Goal: Find contact information: Find contact information

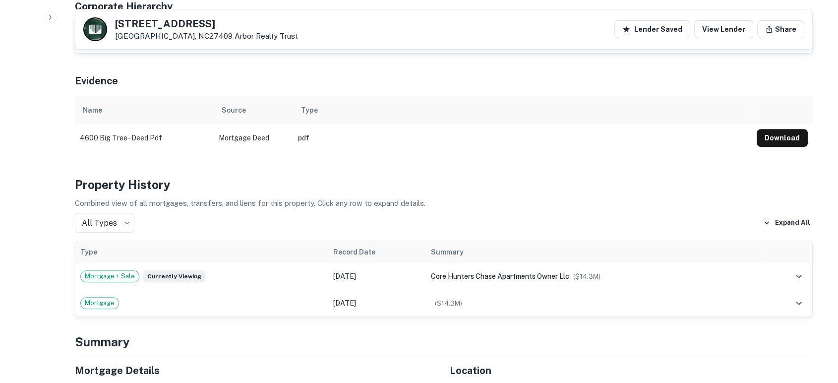
scroll to position [293, 0]
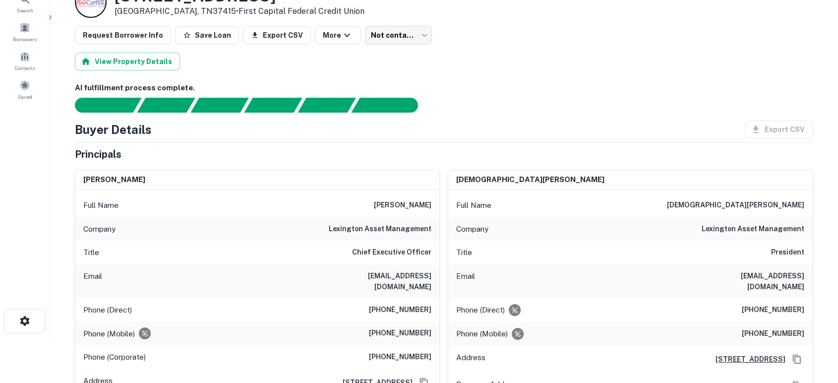
scroll to position [73, 0]
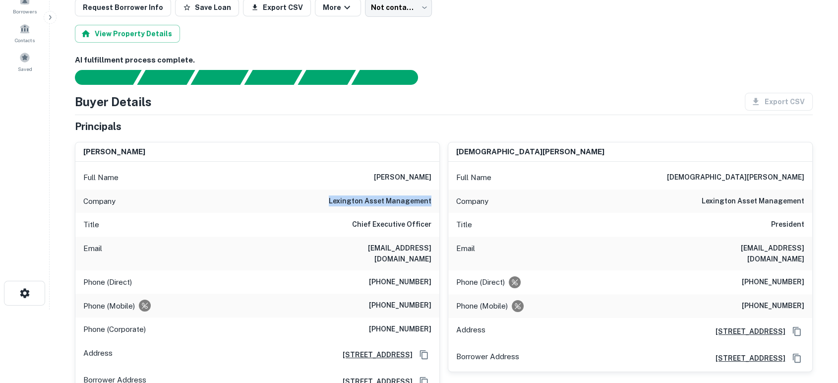
drag, startPoint x: 296, startPoint y: 198, endPoint x: 430, endPoint y: 195, distance: 134.4
click at [430, 195] on div "Company lexington asset management" at bounding box center [257, 201] width 364 height 24
copy h6 "lexington asset management"
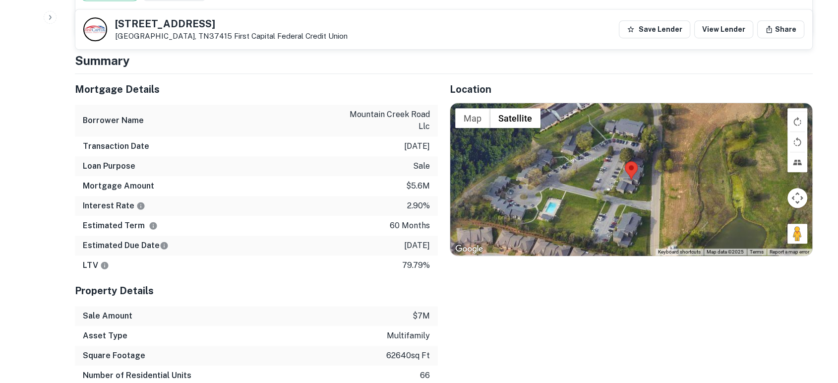
scroll to position [293, 0]
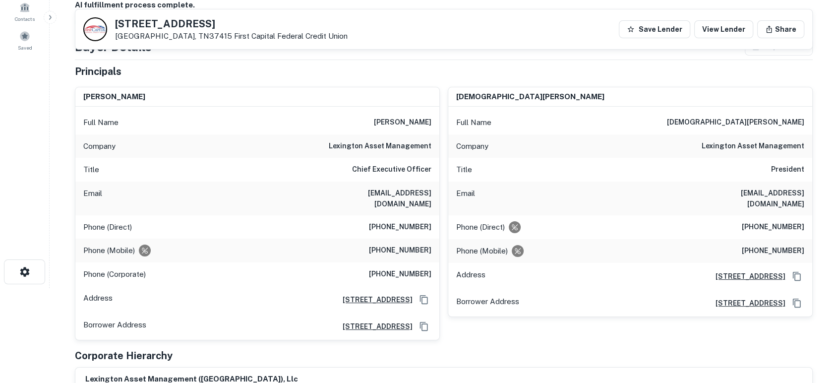
scroll to position [73, 0]
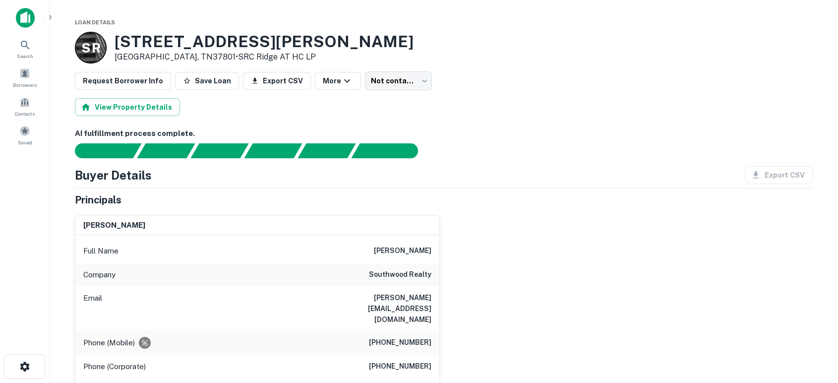
scroll to position [73, 0]
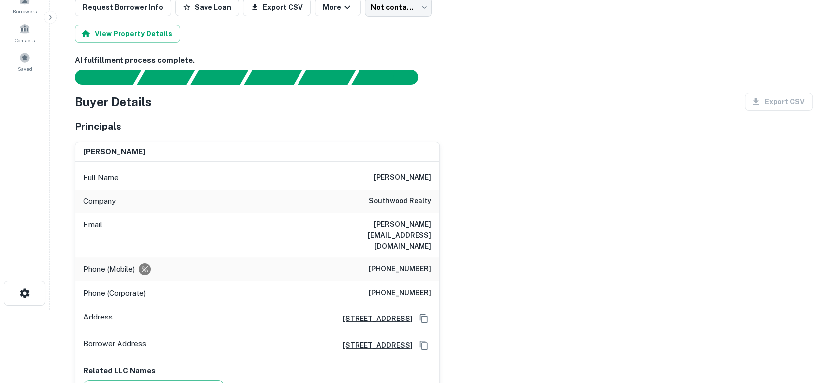
click at [521, 257] on div "herman ratchford Full Name herman ratchford Company southwood realty Email h.ra…" at bounding box center [440, 266] width 746 height 265
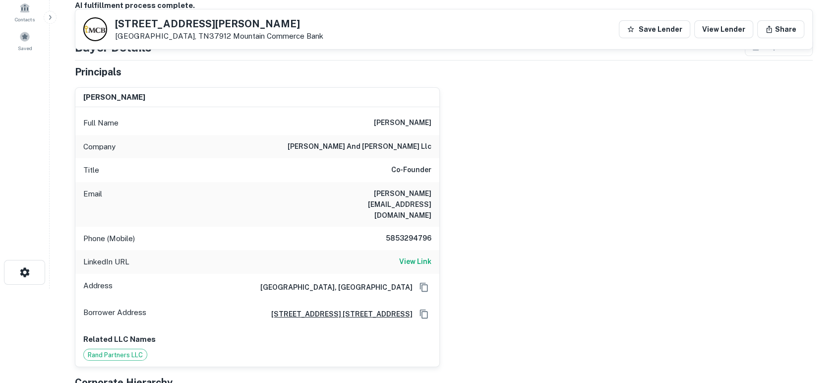
scroll to position [73, 0]
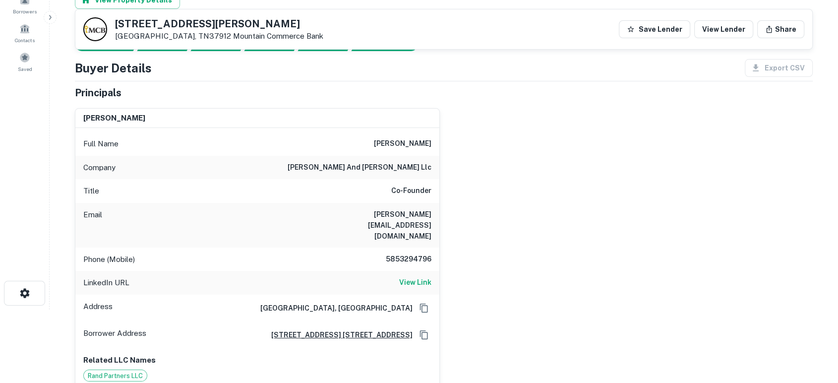
click at [580, 241] on div "jake stenziano Full Name jake stenziano Company jake and gino llc Title Co-Foun…" at bounding box center [440, 244] width 746 height 288
click at [579, 254] on div "jake stenziano Full Name jake stenziano Company jake and gino llc Title Co-Foun…" at bounding box center [440, 244] width 746 height 288
drag, startPoint x: 341, startPoint y: 216, endPoint x: 433, endPoint y: 212, distance: 92.3
click at [433, 212] on div "Email jake@jakeandgino.com" at bounding box center [257, 225] width 364 height 45
copy h6 "jake@jakeandgino.com"
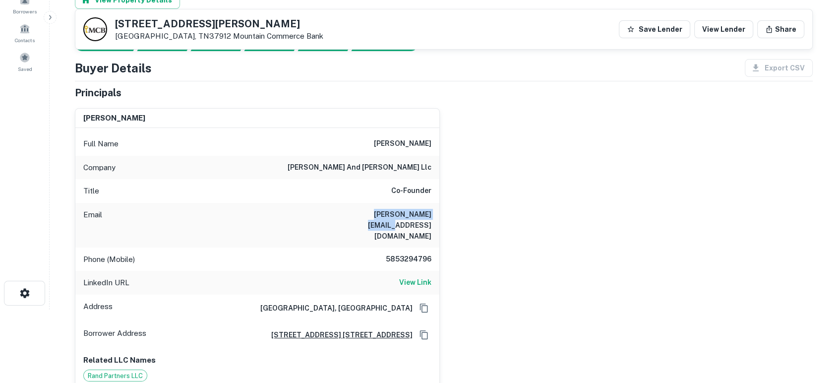
drag, startPoint x: 551, startPoint y: 208, endPoint x: 495, endPoint y: 162, distance: 72.2
click at [550, 209] on div "jake stenziano Full Name jake stenziano Company jake and gino llc Title Co-Foun…" at bounding box center [440, 244] width 746 height 288
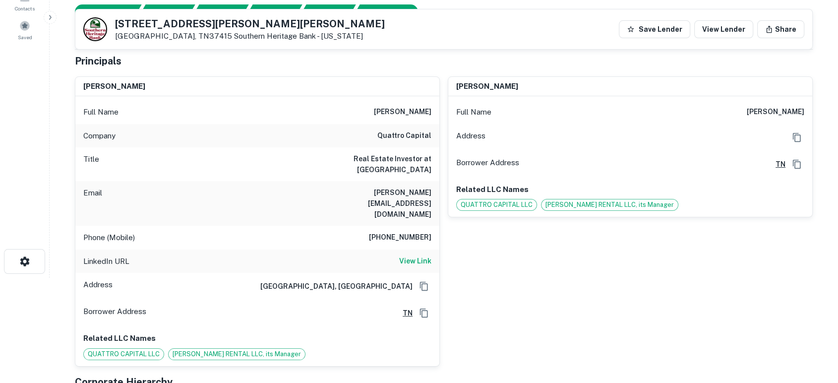
scroll to position [73, 0]
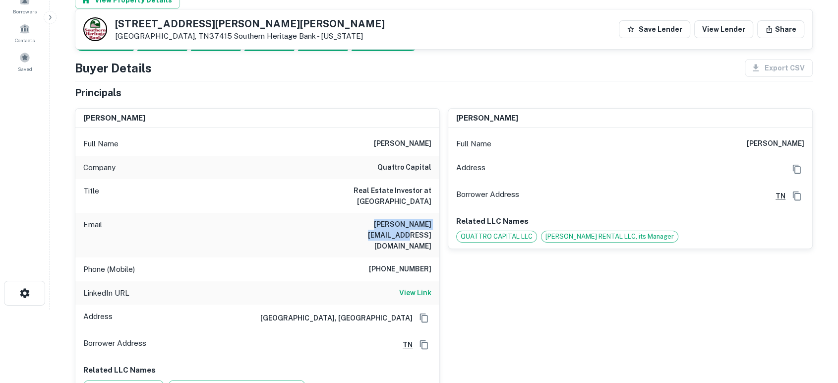
drag, startPoint x: 333, startPoint y: 220, endPoint x: 431, endPoint y: 226, distance: 98.4
click at [431, 226] on div "Email [PERSON_NAME][EMAIL_ADDRESS][DOMAIN_NAME]" at bounding box center [257, 235] width 364 height 45
copy h6 "[PERSON_NAME][EMAIL_ADDRESS][DOMAIN_NAME]"
drag, startPoint x: 555, startPoint y: 297, endPoint x: 686, endPoint y: 271, distance: 133.6
click at [555, 300] on div "[PERSON_NAME] Full Name [PERSON_NAME] Address Borrower Address TN Related LLC N…" at bounding box center [626, 249] width 373 height 298
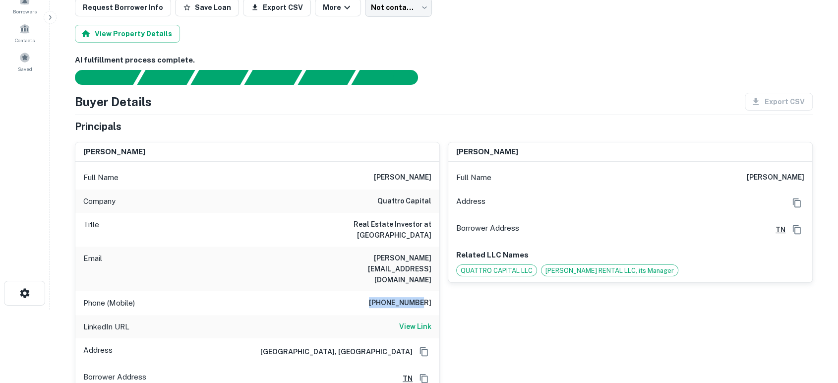
drag, startPoint x: 379, startPoint y: 280, endPoint x: 429, endPoint y: 278, distance: 49.6
click at [429, 297] on h6 "[PHONE_NUMBER]" at bounding box center [400, 303] width 62 height 12
copy h6 "[PHONE_NUMBER]"
click at [508, 336] on div "[PERSON_NAME] Full Name [PERSON_NAME] Address Borrower Address TN Related LLC N…" at bounding box center [626, 283] width 373 height 298
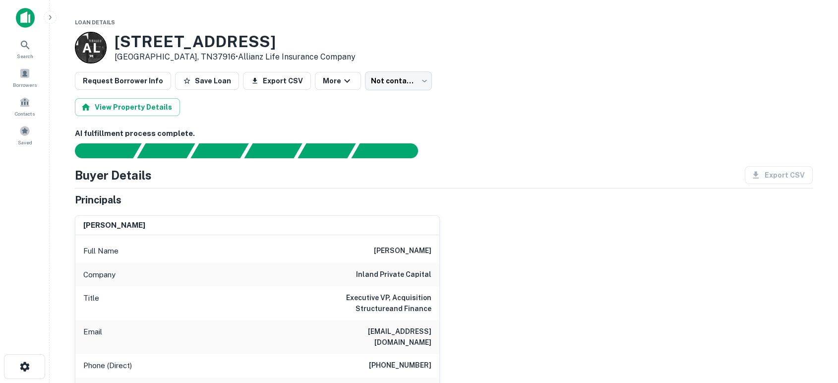
click at [660, 255] on div "joseph binder Full Name joseph binder Company inland private capital Title Exec…" at bounding box center [440, 354] width 746 height 295
click at [512, 277] on div "joseph binder Full Name joseph binder Company inland private capital Title Exec…" at bounding box center [440, 354] width 746 height 295
drag, startPoint x: 319, startPoint y: 330, endPoint x: 431, endPoint y: 328, distance: 112.1
click at [431, 328] on div "Email binder@inlandprivatecapital.com" at bounding box center [257, 337] width 364 height 34
copy h6 "binder@inlandprivatecapital.com"
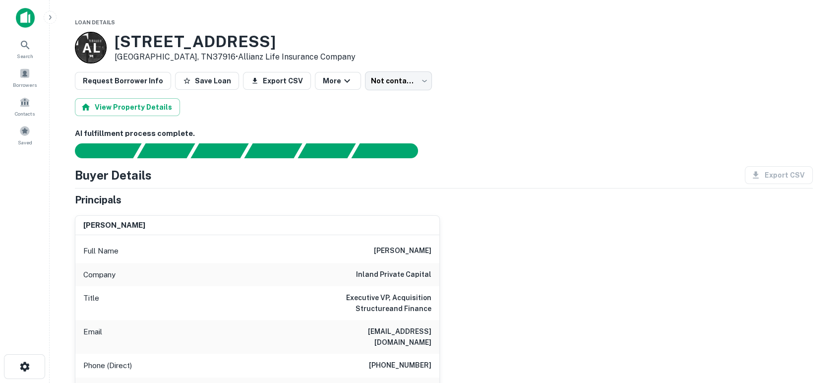
click at [595, 291] on div "joseph binder Full Name joseph binder Company inland private capital Title Exec…" at bounding box center [440, 354] width 746 height 295
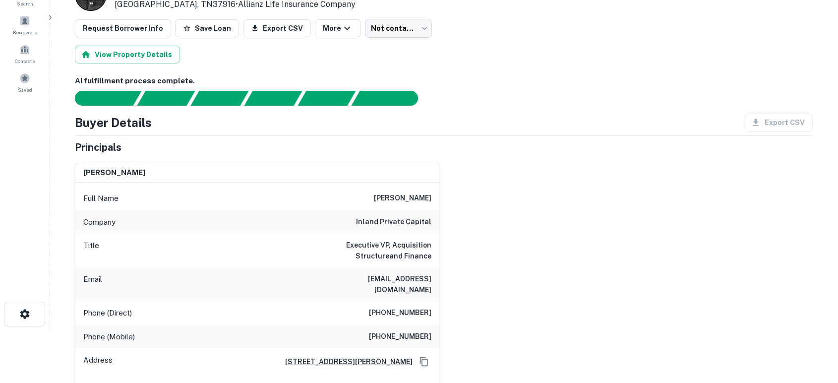
scroll to position [73, 0]
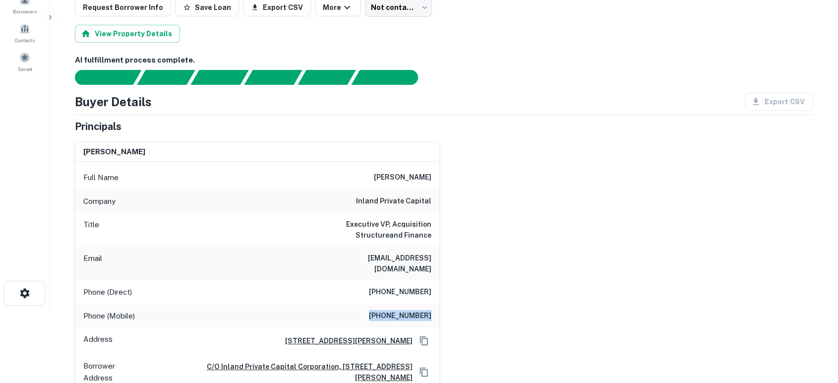
drag, startPoint x: 412, startPoint y: 309, endPoint x: 436, endPoint y: 309, distance: 23.8
click at [436, 309] on div "Phone (Mobile) (630) 346-0182" at bounding box center [257, 316] width 364 height 24
copy h6 "(630) 346-0182"
